Goal: Find specific page/section: Find specific page/section

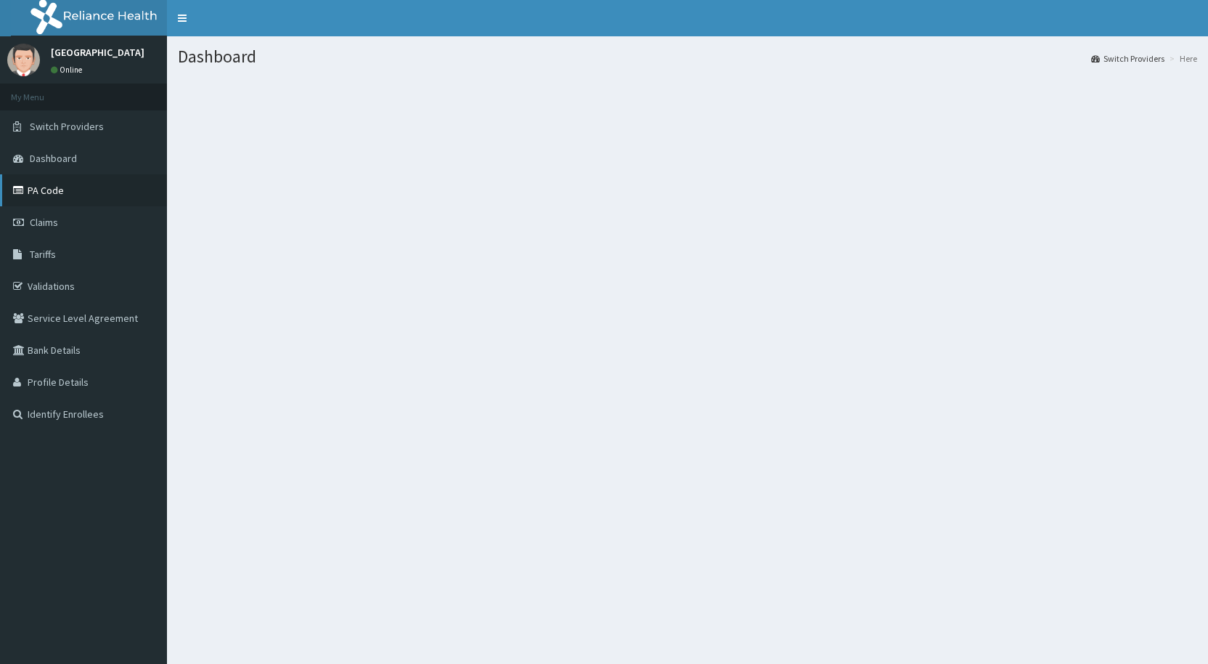
click at [49, 192] on link "PA Code" at bounding box center [83, 190] width 167 height 32
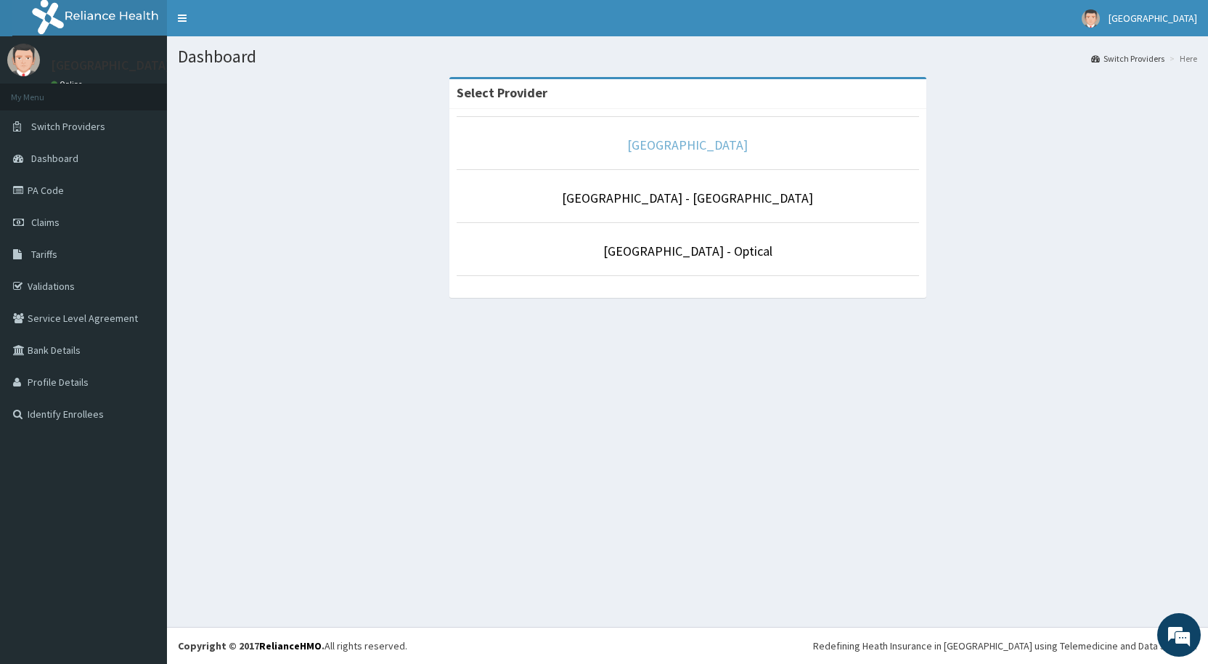
click at [685, 142] on link "[GEOGRAPHIC_DATA]" at bounding box center [687, 144] width 121 height 17
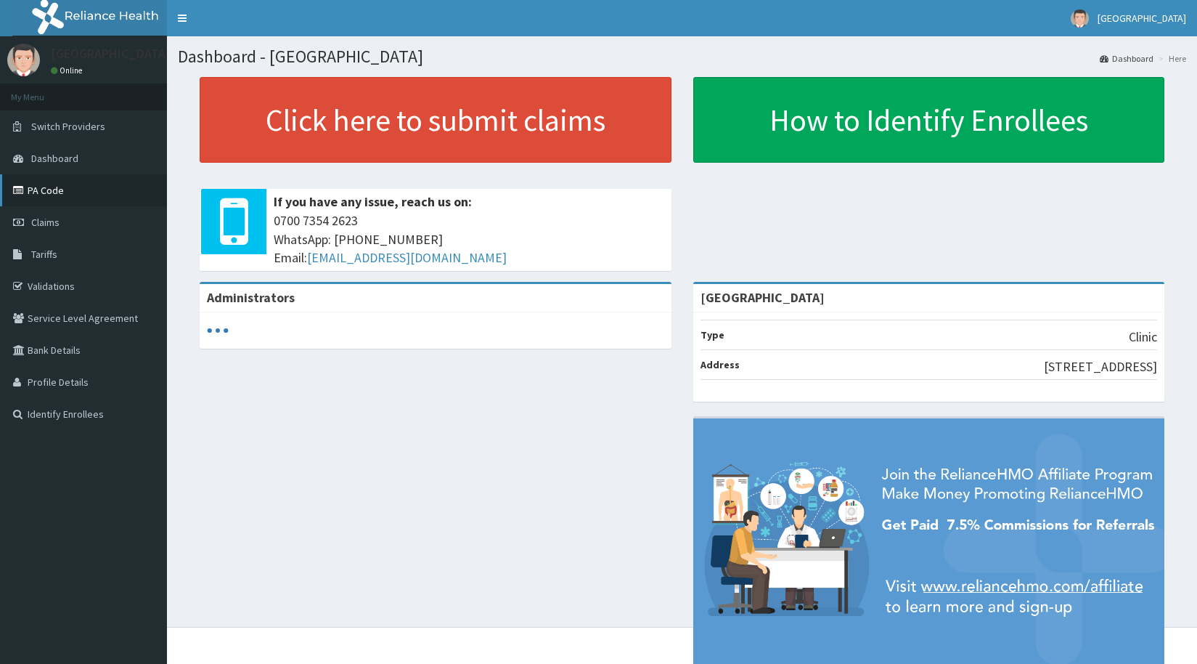
click at [47, 189] on link "PA Code" at bounding box center [83, 190] width 167 height 32
